Goal: Task Accomplishment & Management: Use online tool/utility

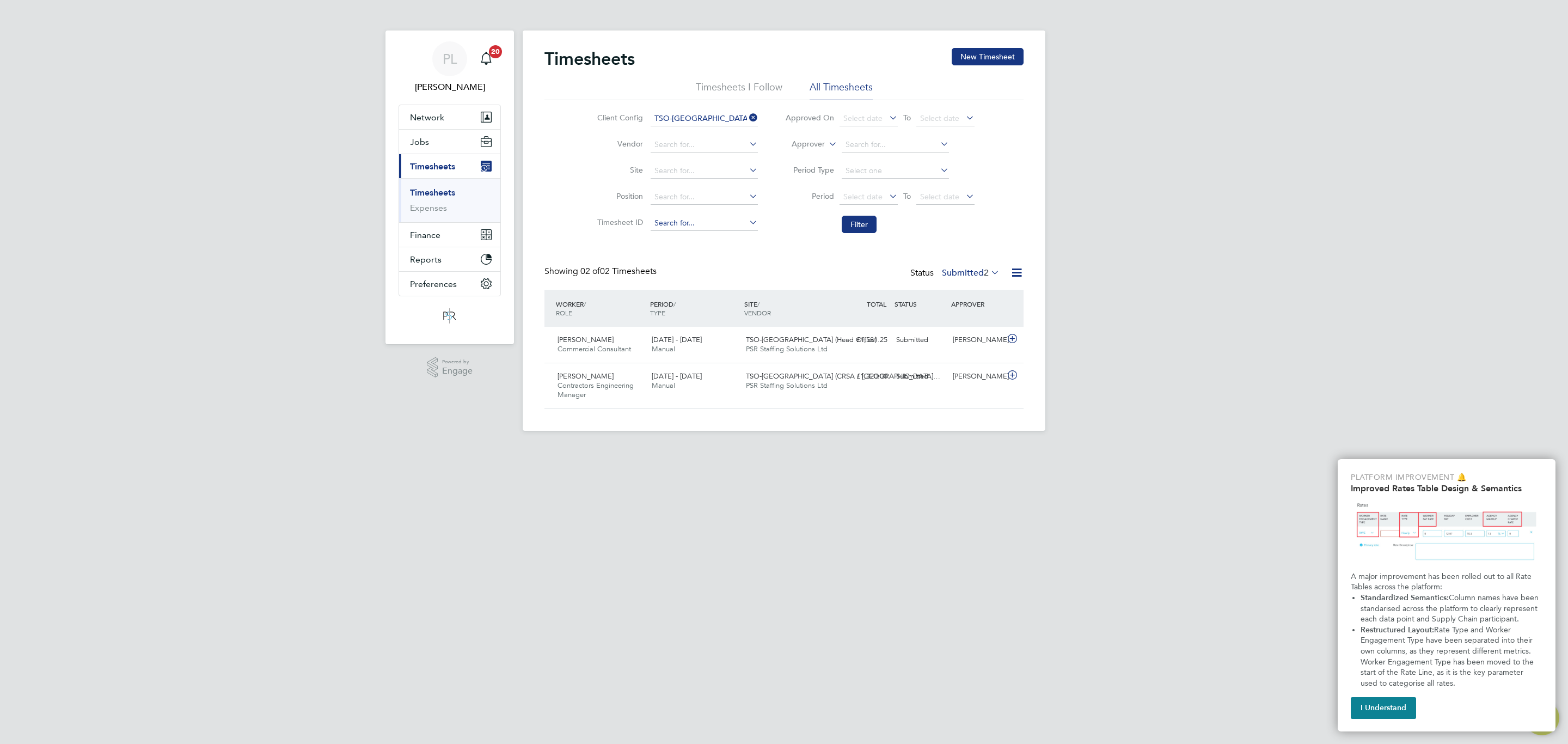
scroll to position [28, 95]
click at [853, 222] on button "Filter" at bounding box center [859, 224] width 35 height 17
drag, startPoint x: 416, startPoint y: 139, endPoint x: 417, endPoint y: 171, distance: 32.0
click at [417, 139] on span "Jobs" at bounding box center [419, 141] width 19 height 10
drag, startPoint x: 429, startPoint y: 198, endPoint x: 453, endPoint y: 198, distance: 24.0
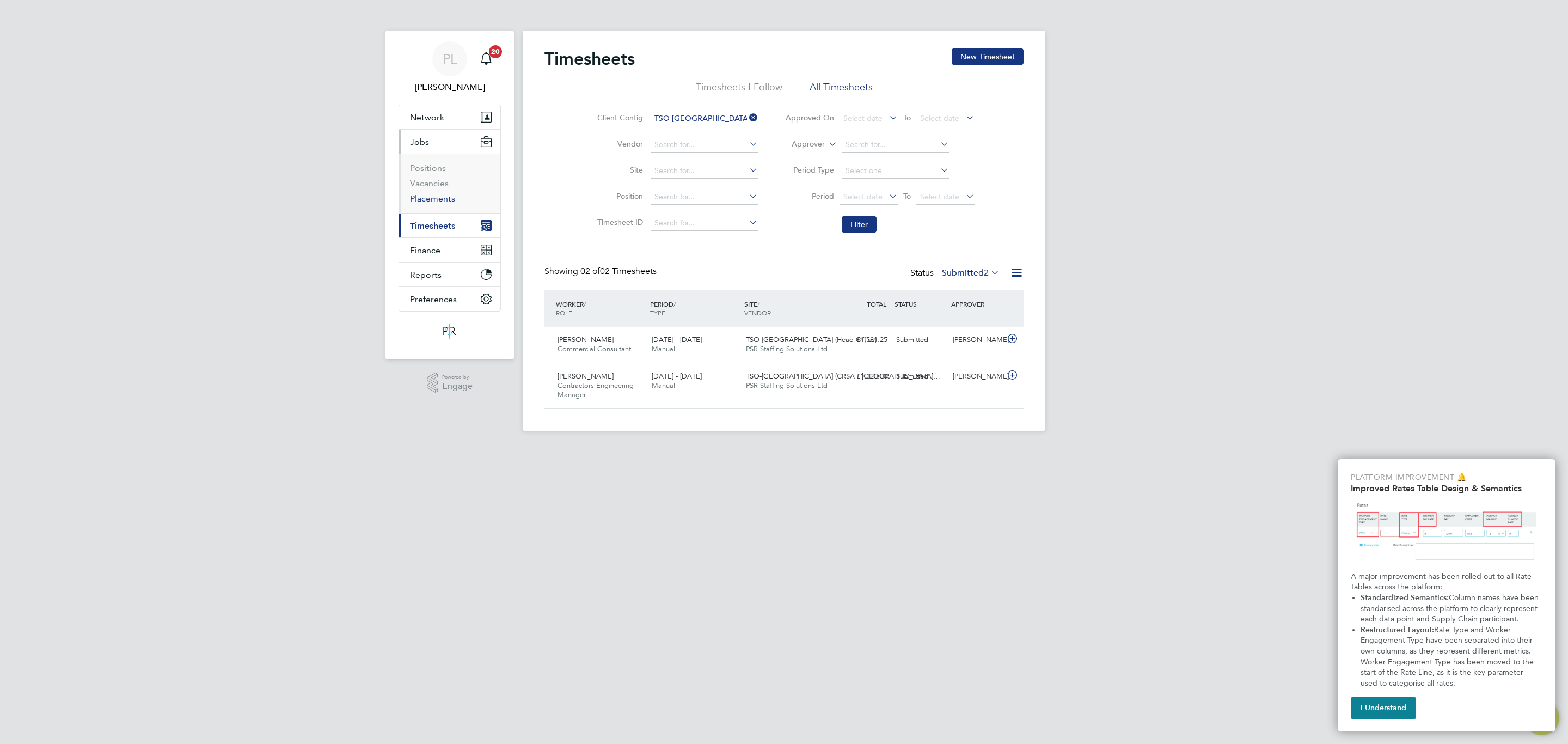
click at [430, 198] on link "Placements" at bounding box center [433, 198] width 45 height 10
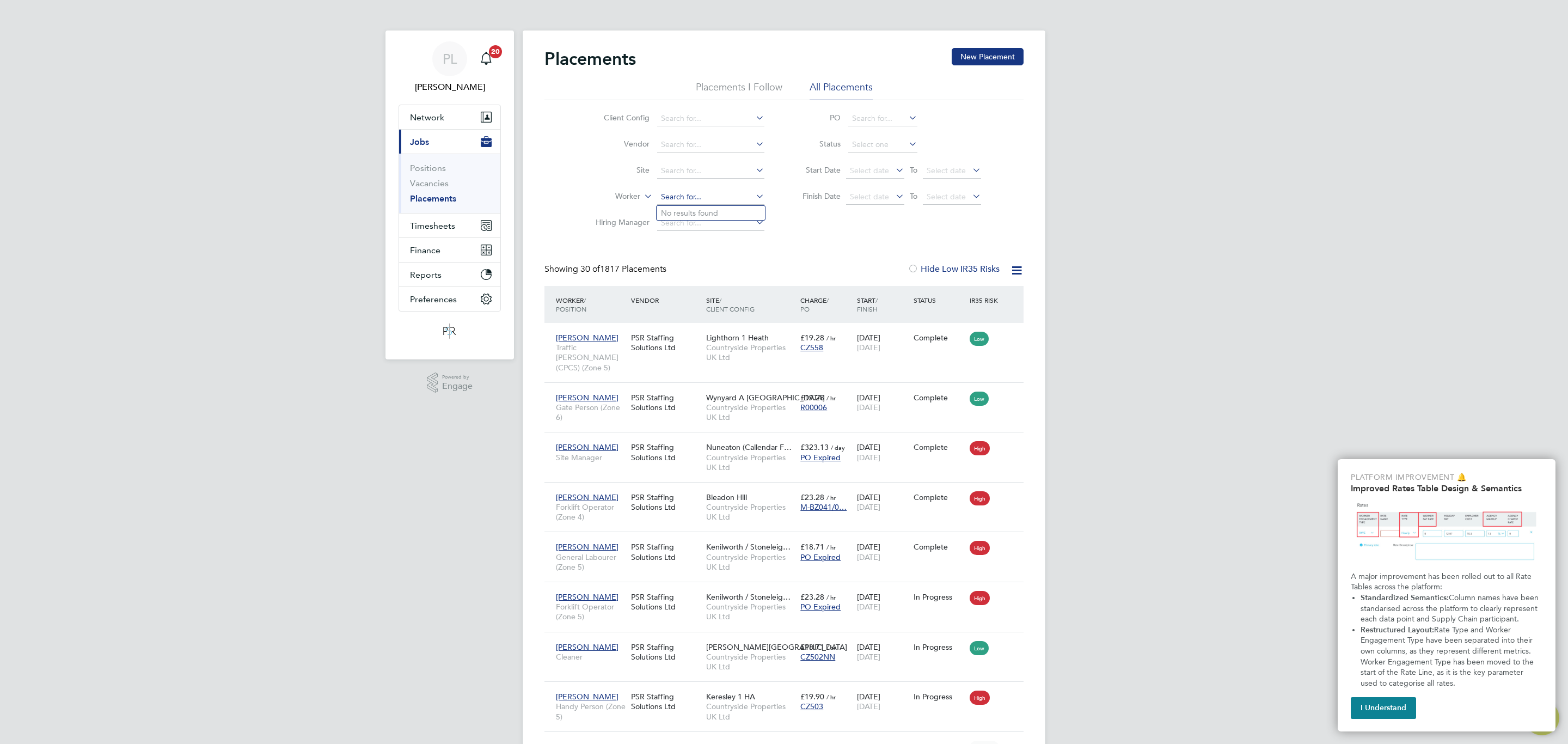
click at [684, 199] on input at bounding box center [710, 197] width 108 height 15
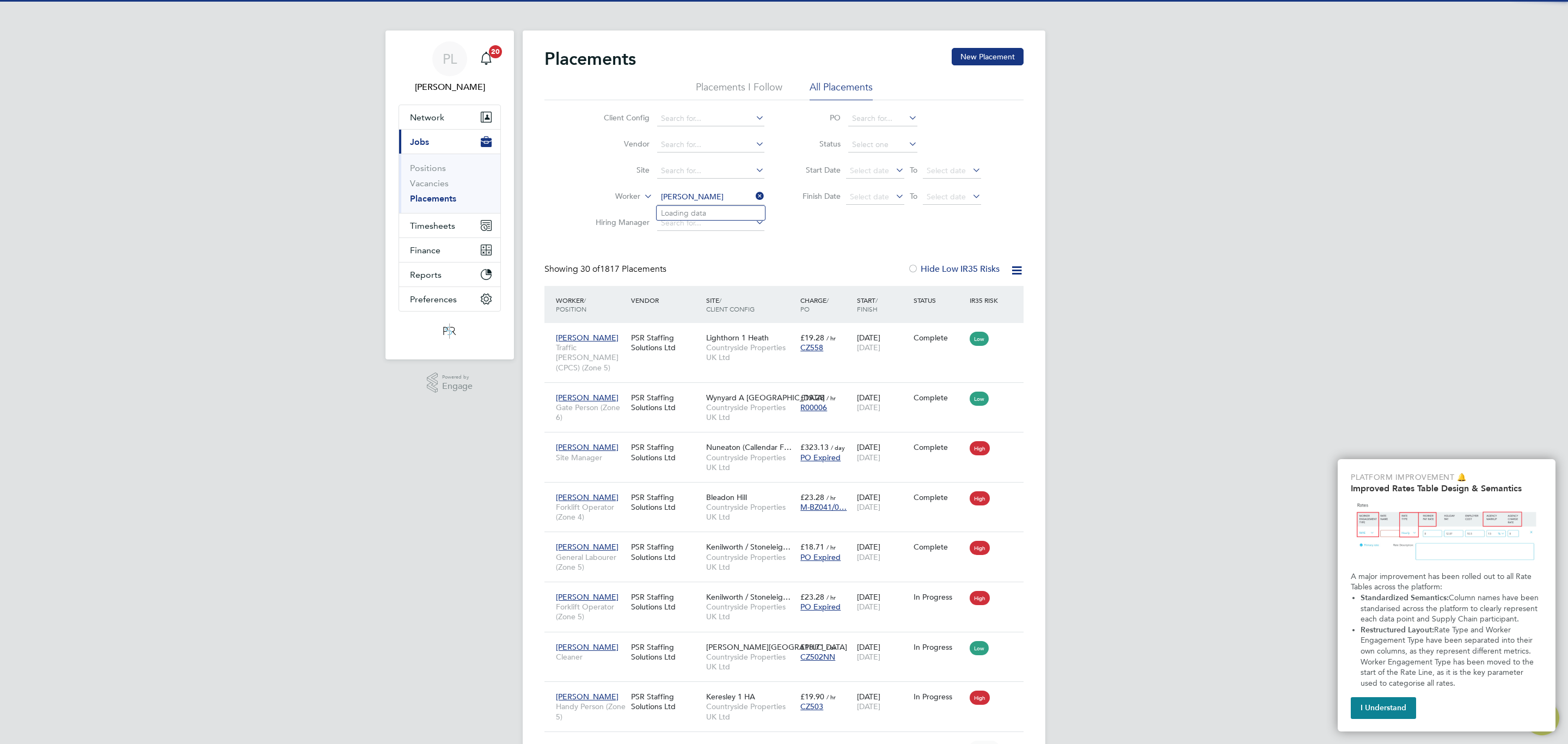
type input "[PERSON_NAME]"
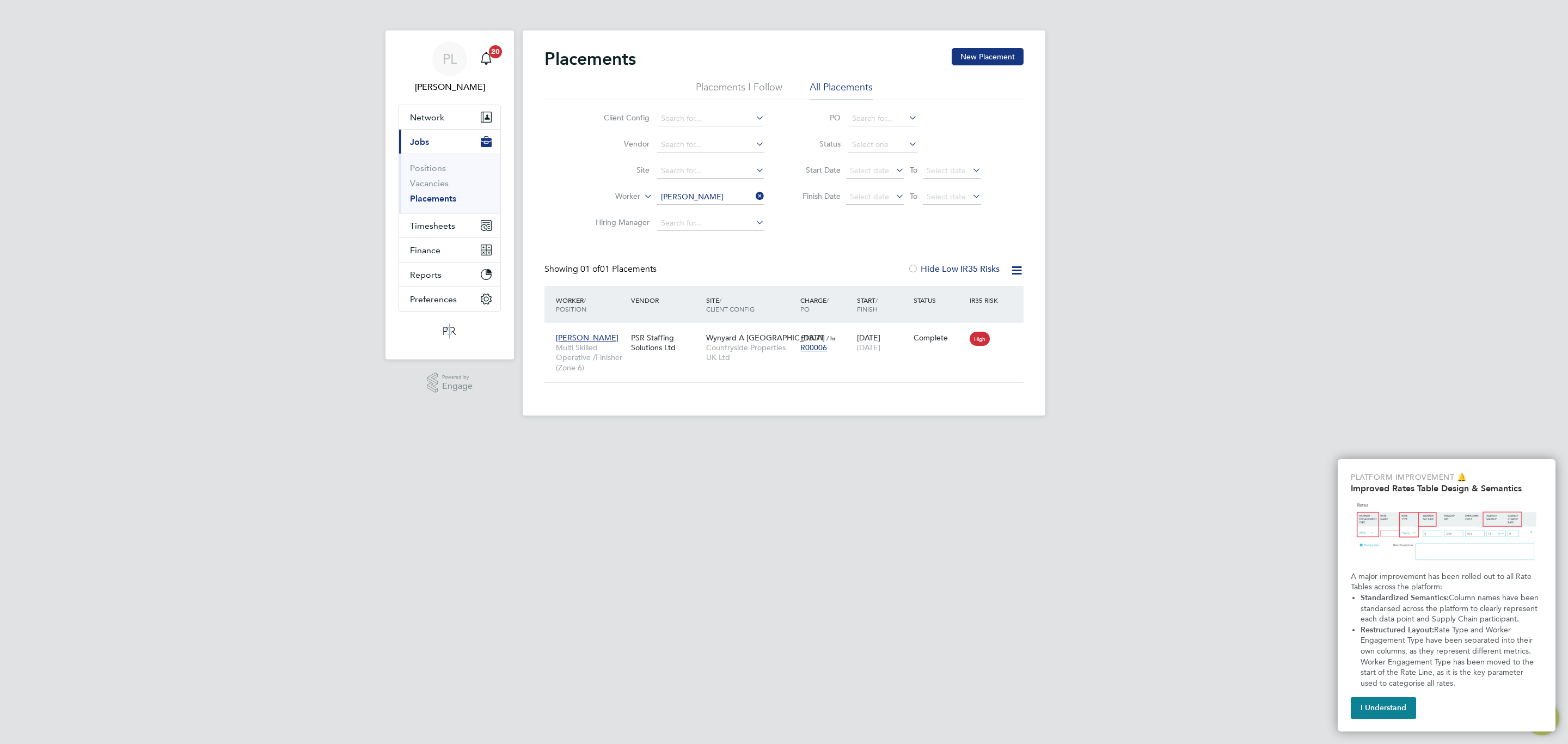
click at [754, 198] on icon at bounding box center [754, 195] width 0 height 15
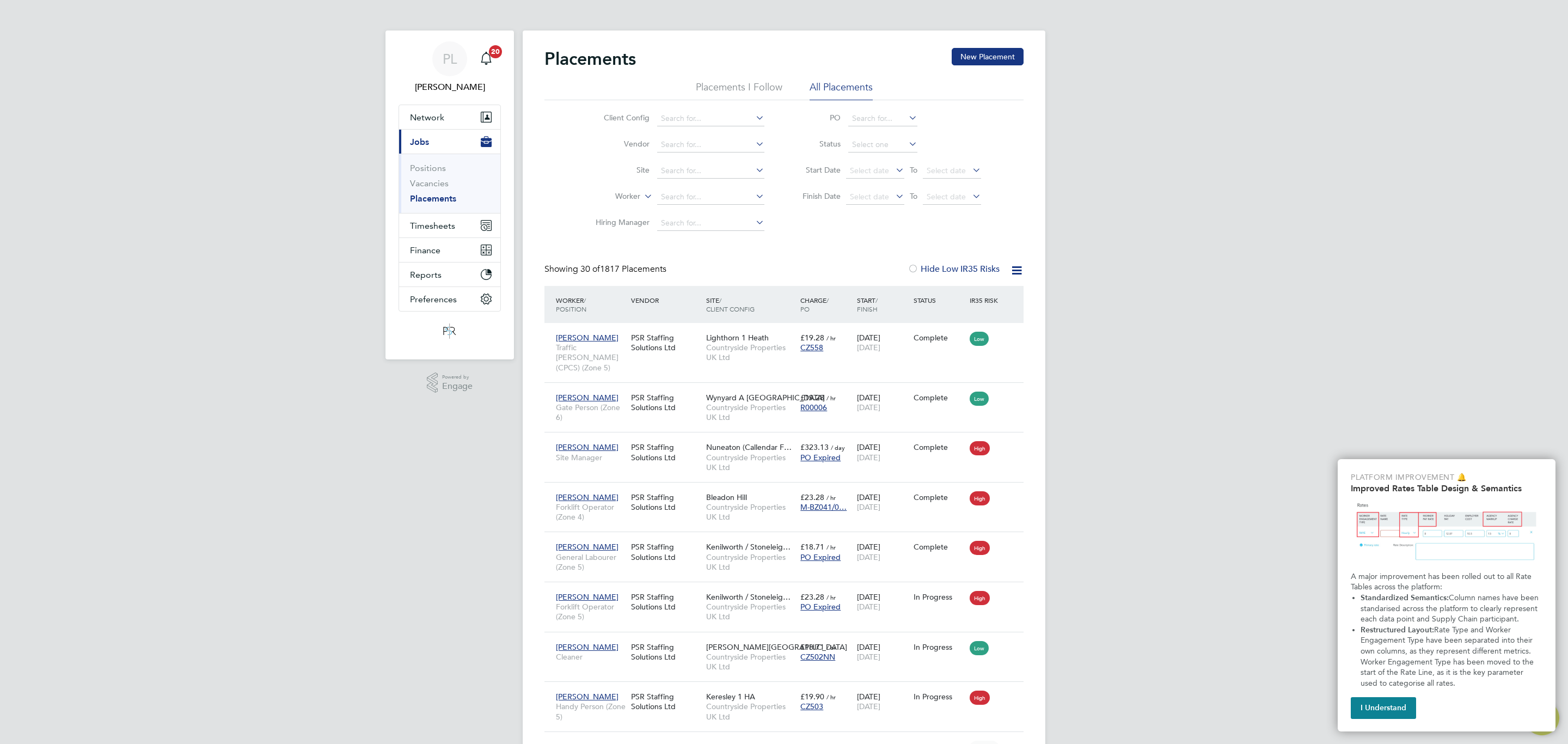
click at [704, 186] on li "Worker" at bounding box center [675, 197] width 204 height 26
click at [686, 191] on input at bounding box center [710, 197] width 108 height 15
type input "[PERSON_NAME]"
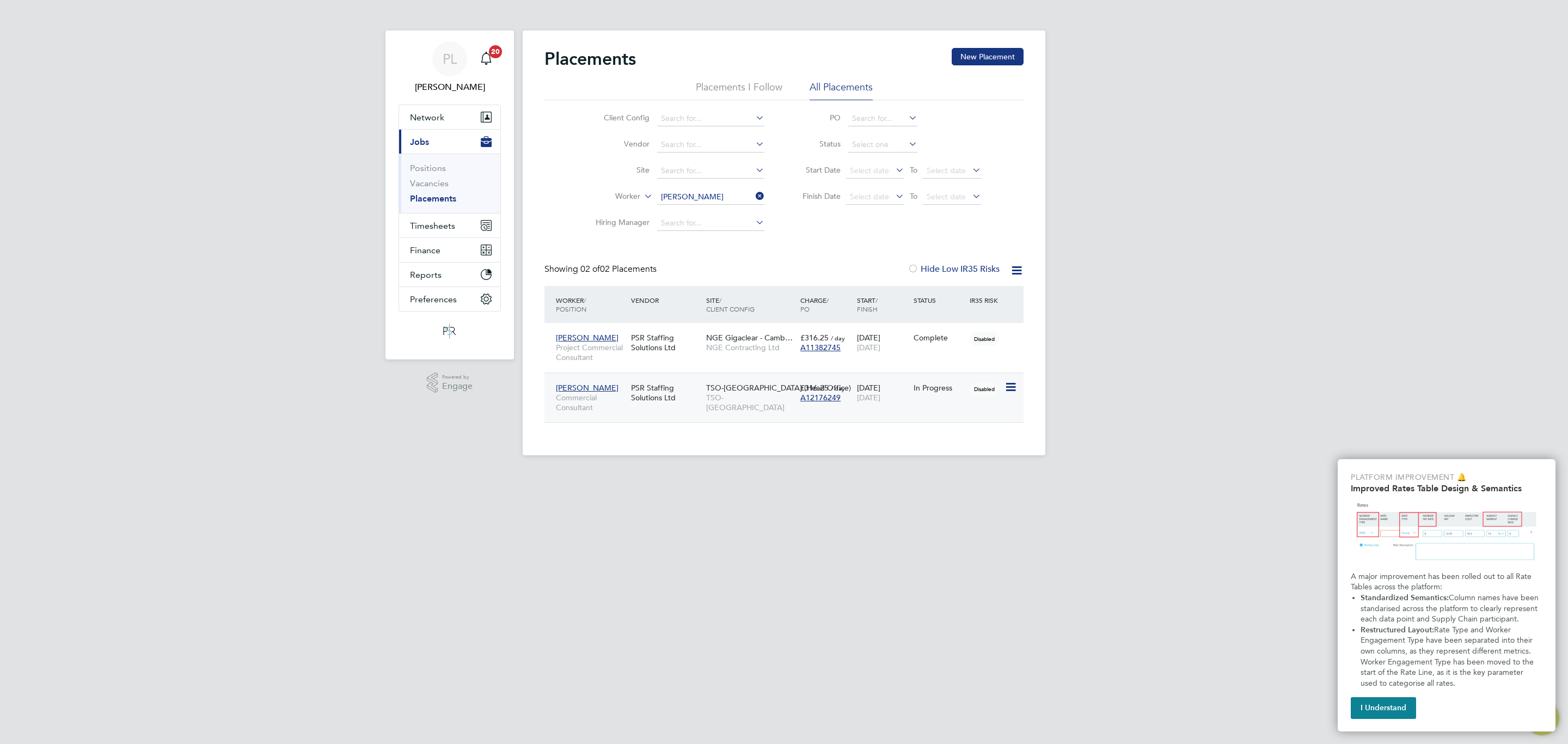
click at [743, 392] on span "TSO-[GEOGRAPHIC_DATA] (Head Office)" at bounding box center [778, 387] width 145 height 10
